Goal: Navigation & Orientation: Go to known website

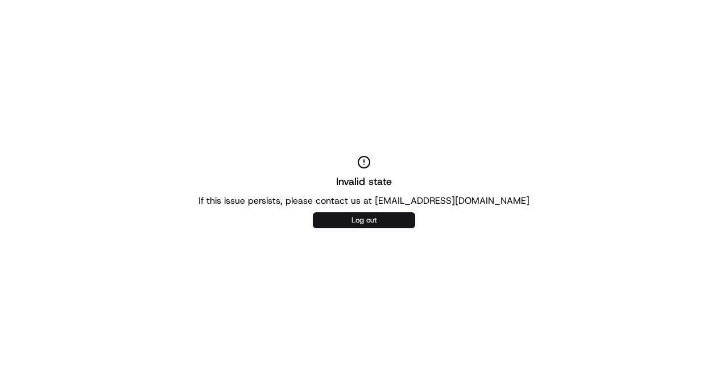
click at [365, 224] on button "Log out" at bounding box center [364, 220] width 102 height 16
